Goal: Find specific fact: Find specific fact

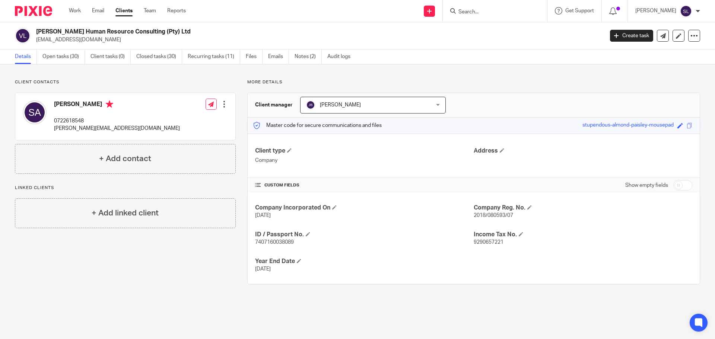
click at [466, 14] on input "Search" at bounding box center [491, 12] width 67 height 7
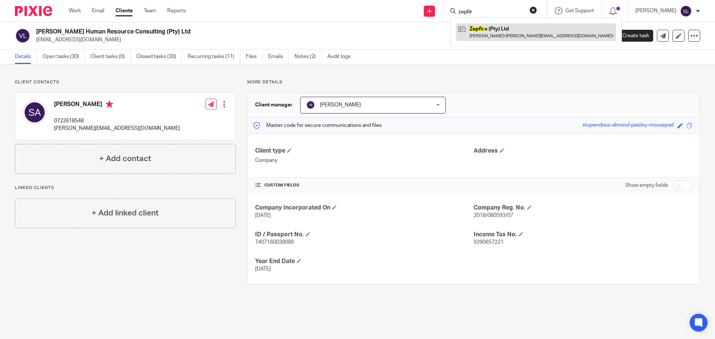
type input "zepfir"
click at [473, 26] on link at bounding box center [536, 31] width 160 height 17
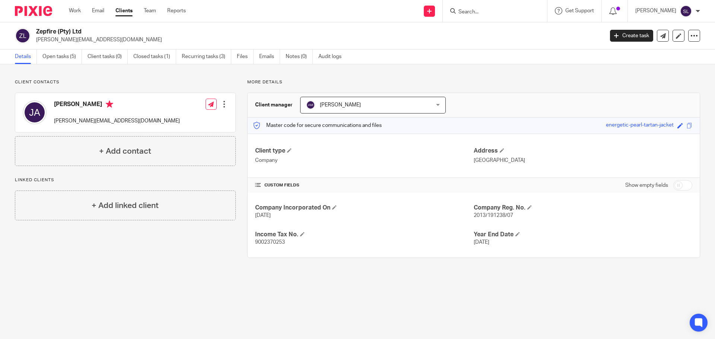
click at [264, 242] on span "9002370253" at bounding box center [270, 242] width 30 height 5
copy span "9002370253"
